Goal: Navigation & Orientation: Go to known website

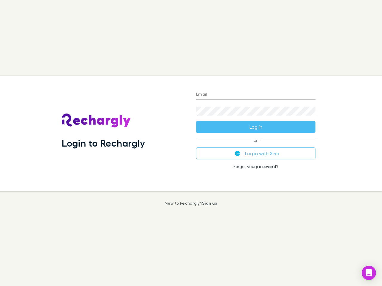
click at [191, 143] on div "Login to Rechargly" at bounding box center [124, 134] width 134 height 116
click at [255, 95] on input "Email" at bounding box center [255, 95] width 119 height 10
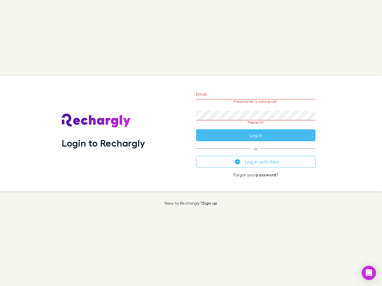
click at [255, 127] on form "Email Please enter a valid email. Password Please fill Log in" at bounding box center [255, 113] width 119 height 56
click at [255, 154] on div "Email Please enter a valid email. Password Please fill Log in or Log in with Xe…" at bounding box center [255, 134] width 129 height 116
click at [368, 273] on icon "Open Intercom Messenger" at bounding box center [368, 272] width 6 height 7
